Goal: Information Seeking & Learning: Learn about a topic

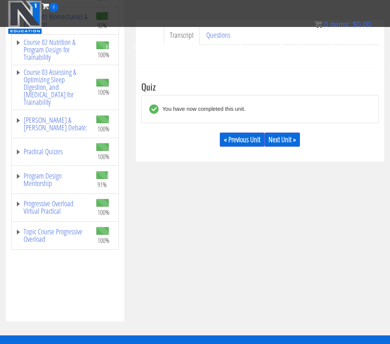
scroll to position [203, 0]
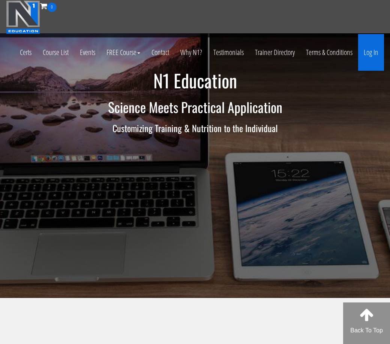
click at [377, 53] on link "Log In" at bounding box center [371, 52] width 26 height 37
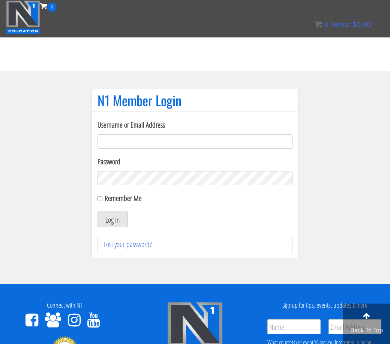
type input "C.matagrano@gmail.com"
click at [112, 220] on button "Log In" at bounding box center [112, 220] width 30 height 16
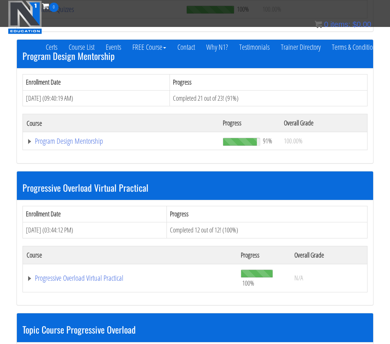
scroll to position [1056, 0]
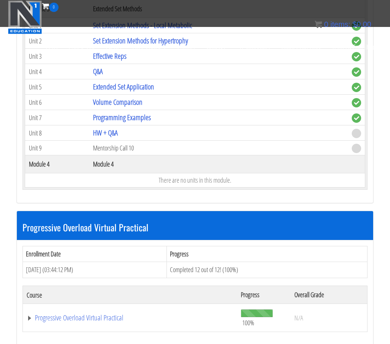
scroll to position [1455, 0]
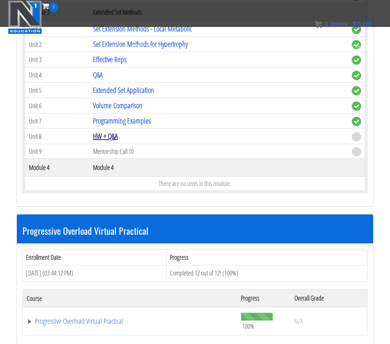
click at [114, 131] on link "HW + Q&A" at bounding box center [105, 136] width 25 height 10
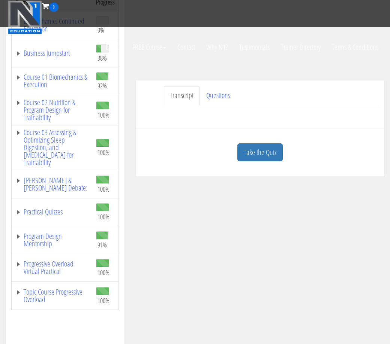
scroll to position [143, 0]
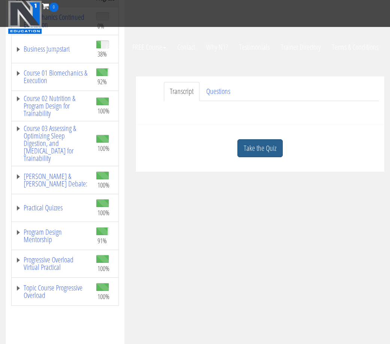
click at [253, 145] on link "Take the Quiz" at bounding box center [259, 148] width 45 height 18
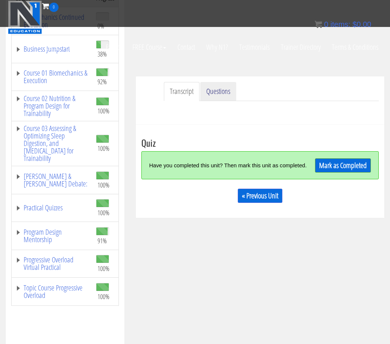
click at [224, 91] on link "Questions" at bounding box center [218, 91] width 36 height 19
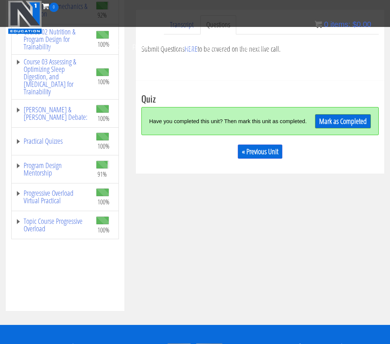
scroll to position [208, 0]
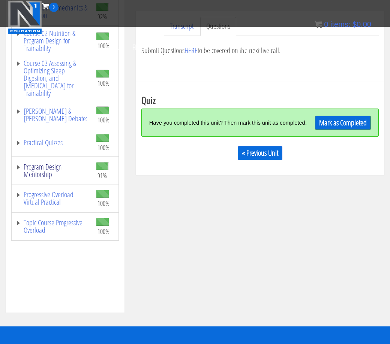
click at [48, 168] on link "Program Design Mentorship" at bounding box center [51, 170] width 73 height 15
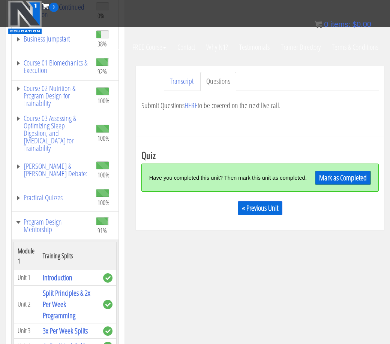
scroll to position [153, 0]
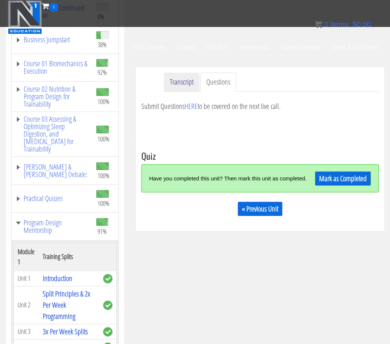
click at [193, 79] on link "Transcript" at bounding box center [182, 82] width 36 height 19
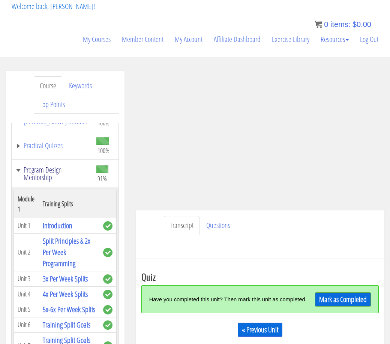
scroll to position [198, 0]
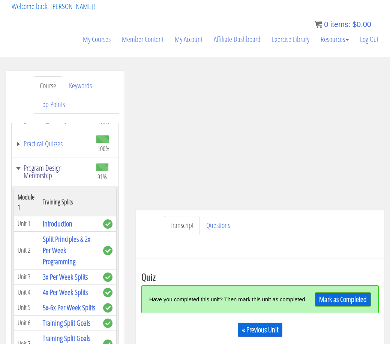
click at [50, 172] on link "Program Design Mentorship" at bounding box center [51, 172] width 73 height 15
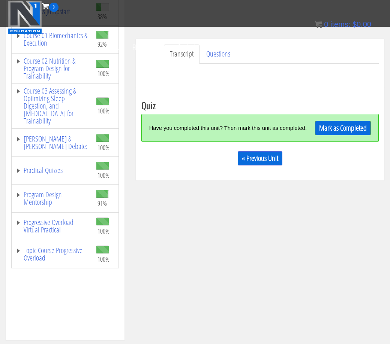
scroll to position [183, 0]
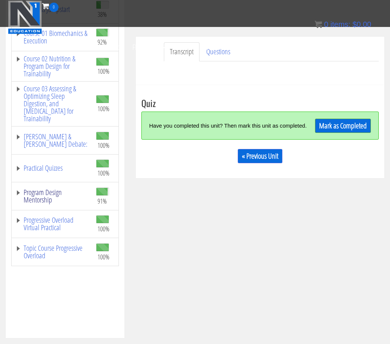
click at [51, 196] on link "Program Design Mentorship" at bounding box center [51, 196] width 73 height 15
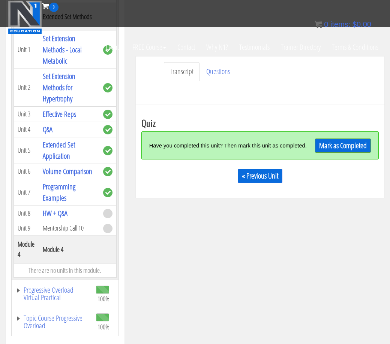
scroll to position [682, 0]
click at [67, 202] on link "Programming Examples" at bounding box center [59, 192] width 33 height 21
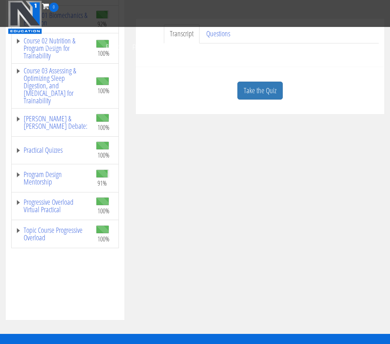
scroll to position [203, 0]
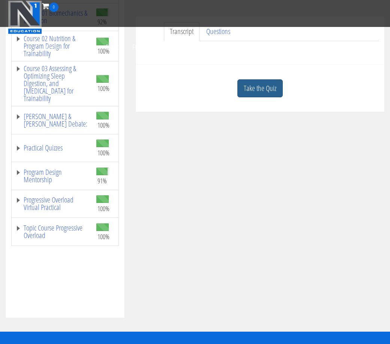
click at [267, 86] on link "Take the Quiz" at bounding box center [259, 88] width 45 height 18
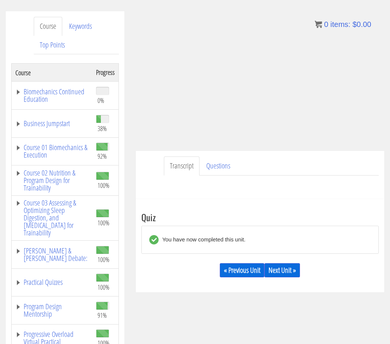
scroll to position [151, 0]
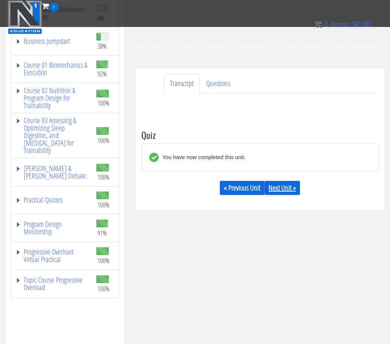
click at [286, 190] on link "Next Unit »" at bounding box center [282, 188] width 36 height 14
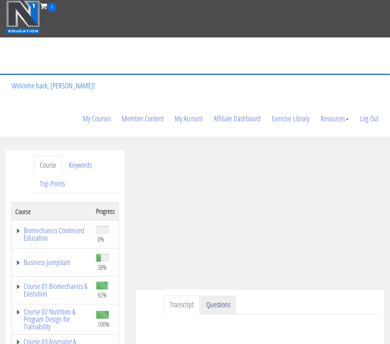
click at [218, 305] on link "Questions" at bounding box center [218, 305] width 36 height 19
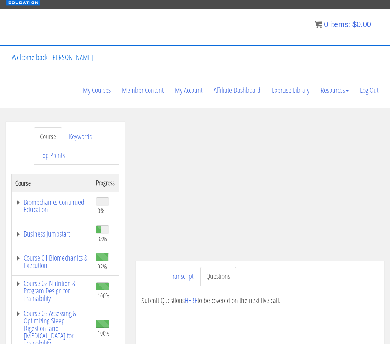
scroll to position [30, 0]
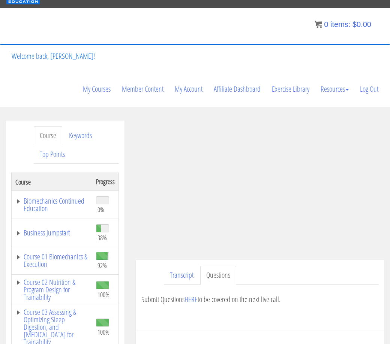
click at [311, 285] on div "Submit Questions HERE to be covered on the next live call." at bounding box center [259, 305] width 237 height 40
click at [184, 273] on link "Transcript" at bounding box center [182, 275] width 36 height 19
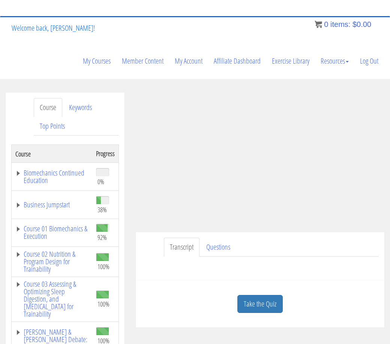
scroll to position [69, 0]
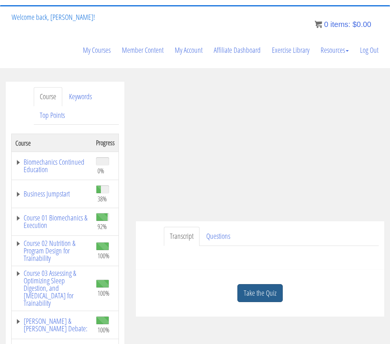
click at [246, 297] on link "Take the Quiz" at bounding box center [259, 293] width 45 height 18
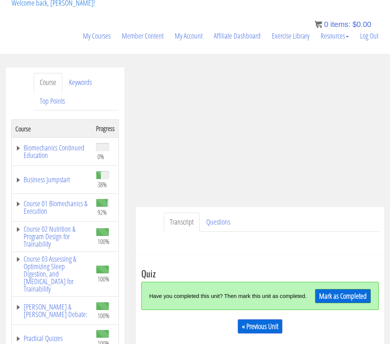
scroll to position [83, 0]
click at [288, 259] on div "Take the Quiz Quiz Have you completed this unit? Then mark this unit as complet…" at bounding box center [260, 301] width 248 height 93
click at [305, 237] on div "Submit Questions HERE to be covered on the next live call." at bounding box center [259, 241] width 237 height 18
click at [318, 239] on div "Submit Questions HERE to be covered on the next live call." at bounding box center [259, 241] width 237 height 18
